Goal: Information Seeking & Learning: Learn about a topic

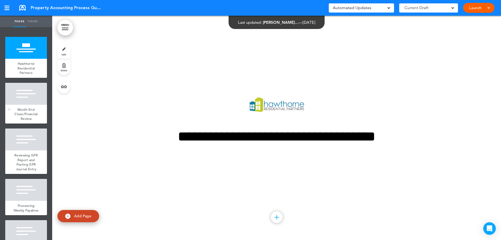
click at [25, 111] on span "Month End Close/Financial Review" at bounding box center [25, 114] width 23 height 14
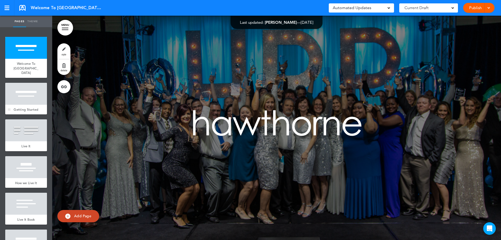
click at [35, 105] on div "Getting Started" at bounding box center [26, 110] width 42 height 10
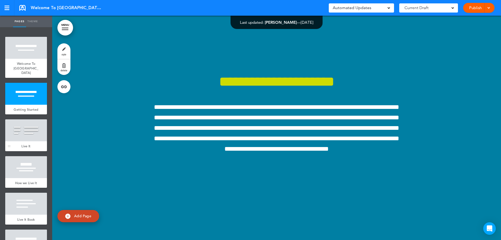
click at [29, 139] on div at bounding box center [26, 130] width 42 height 22
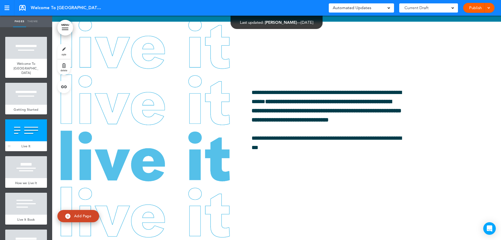
scroll to position [448, 0]
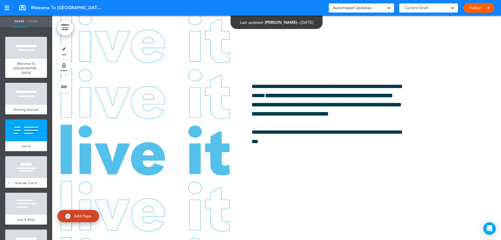
click at [32, 175] on div at bounding box center [26, 167] width 42 height 22
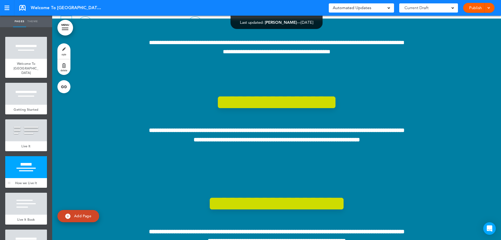
scroll to position [672, 0]
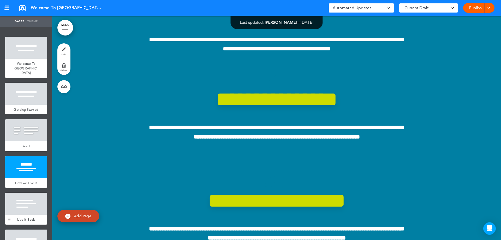
click at [32, 210] on div at bounding box center [26, 203] width 42 height 22
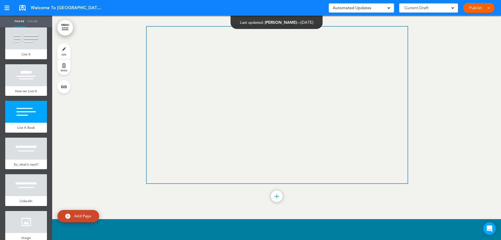
scroll to position [104, 0]
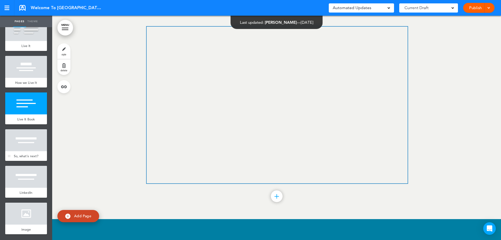
click at [29, 139] on div at bounding box center [26, 140] width 42 height 22
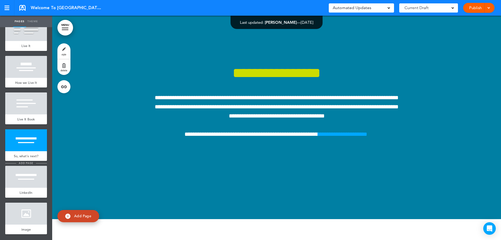
scroll to position [109, 0]
click at [34, 183] on div at bounding box center [26, 177] width 42 height 22
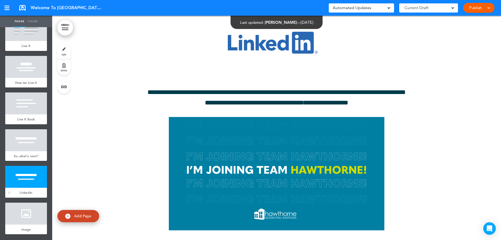
scroll to position [1802, 0]
click at [22, 145] on div at bounding box center [26, 140] width 42 height 22
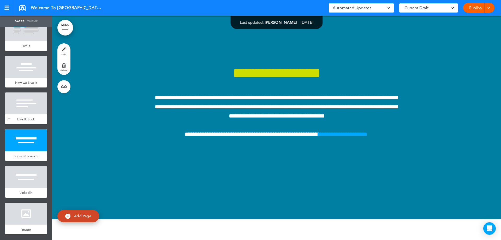
scroll to position [83, 0]
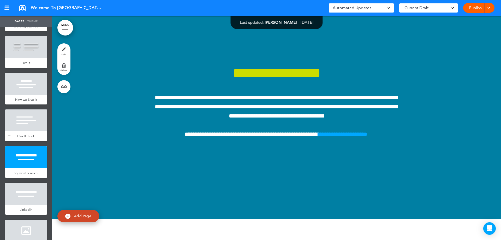
click at [20, 131] on div at bounding box center [26, 120] width 42 height 22
